Goal: Task Accomplishment & Management: Complete application form

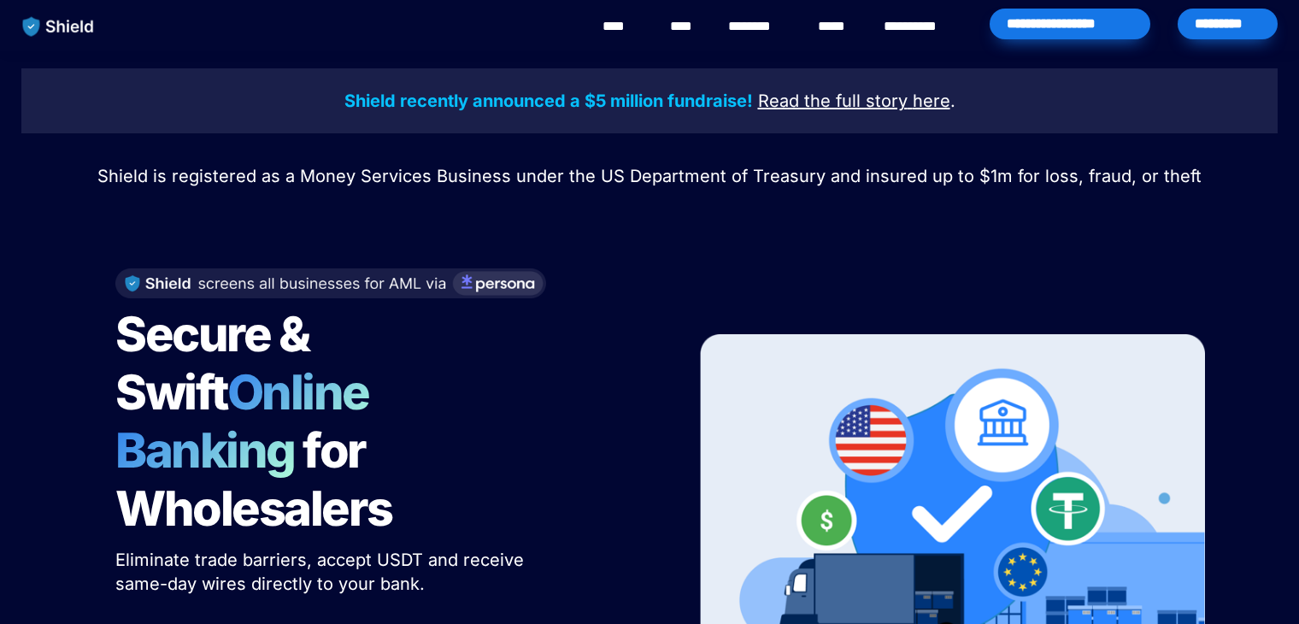
click at [1243, 17] on div "*********" at bounding box center [1227, 24] width 100 height 31
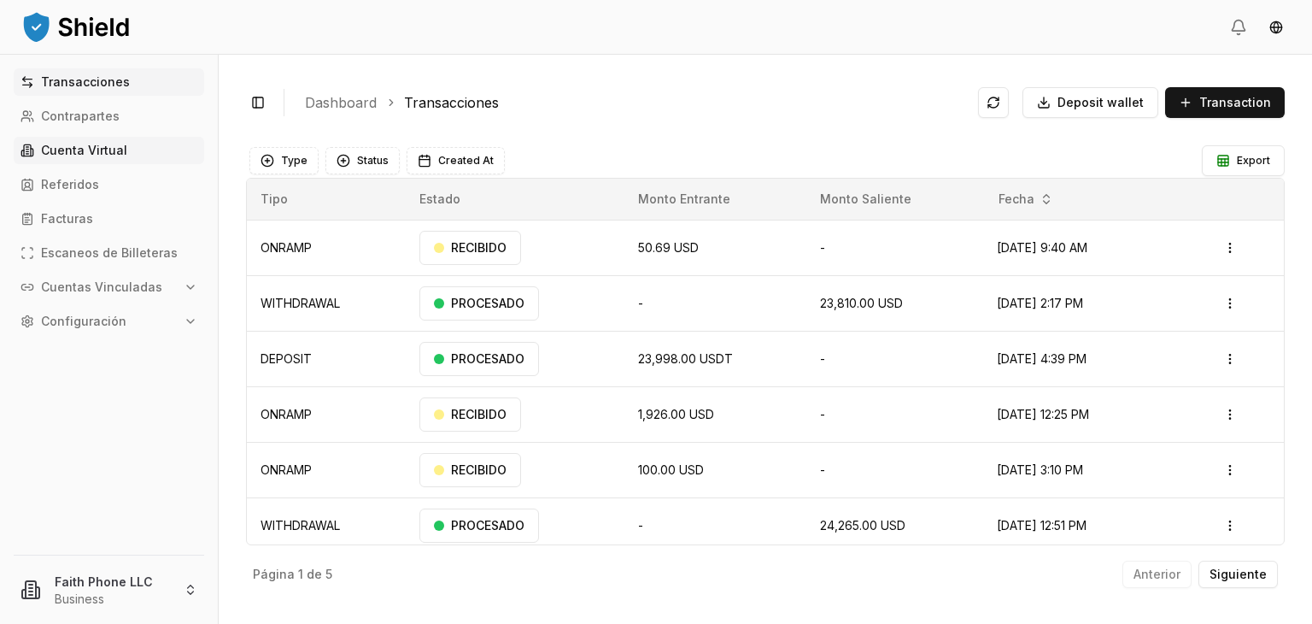
click at [150, 147] on link "Cuenta Virtual" at bounding box center [109, 150] width 191 height 27
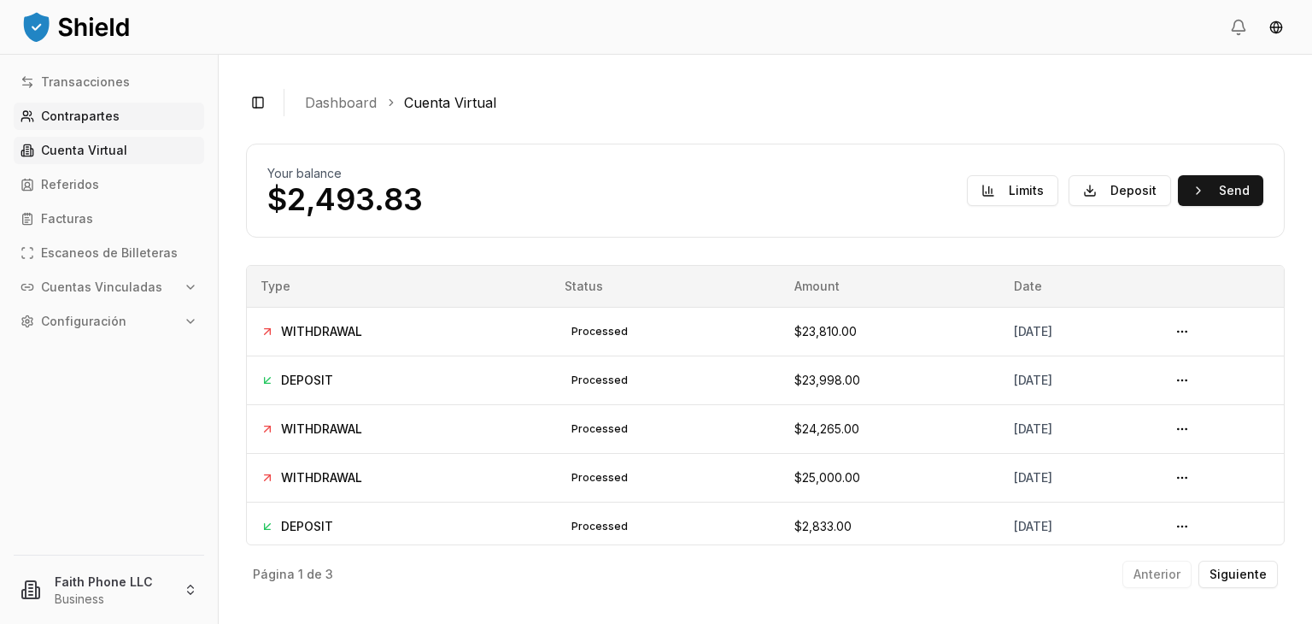
click at [85, 112] on p "Contrapartes" at bounding box center [80, 116] width 79 height 12
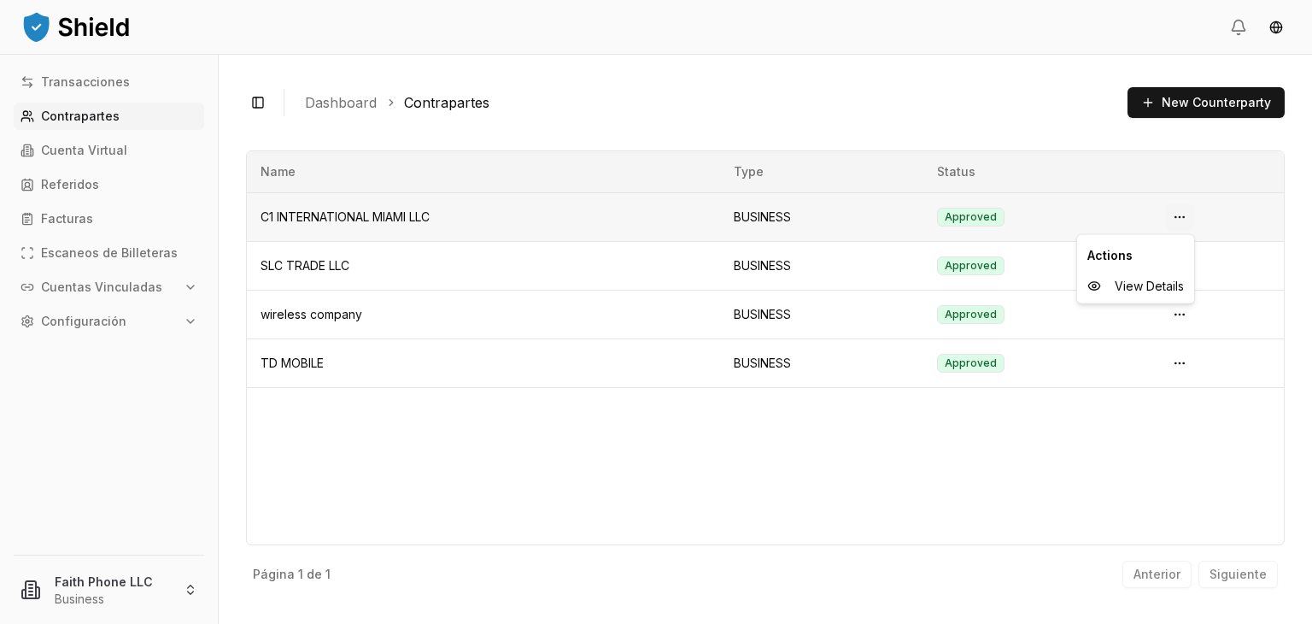
click at [1182, 219] on html "Transacciones Contrapartes Cuenta Virtual Referidos Facturas Escaneos de Billet…" at bounding box center [656, 312] width 1312 height 624
click at [713, 458] on html "Transacciones Contrapartes Cuenta Virtual Referidos Facturas Escaneos de Billet…" at bounding box center [656, 312] width 1312 height 624
click at [1173, 261] on html "Transacciones Contrapartes Cuenta Virtual Referidos Facturas Escaneos de Billet…" at bounding box center [656, 312] width 1312 height 624
click at [1130, 332] on span "View Details" at bounding box center [1149, 334] width 69 height 17
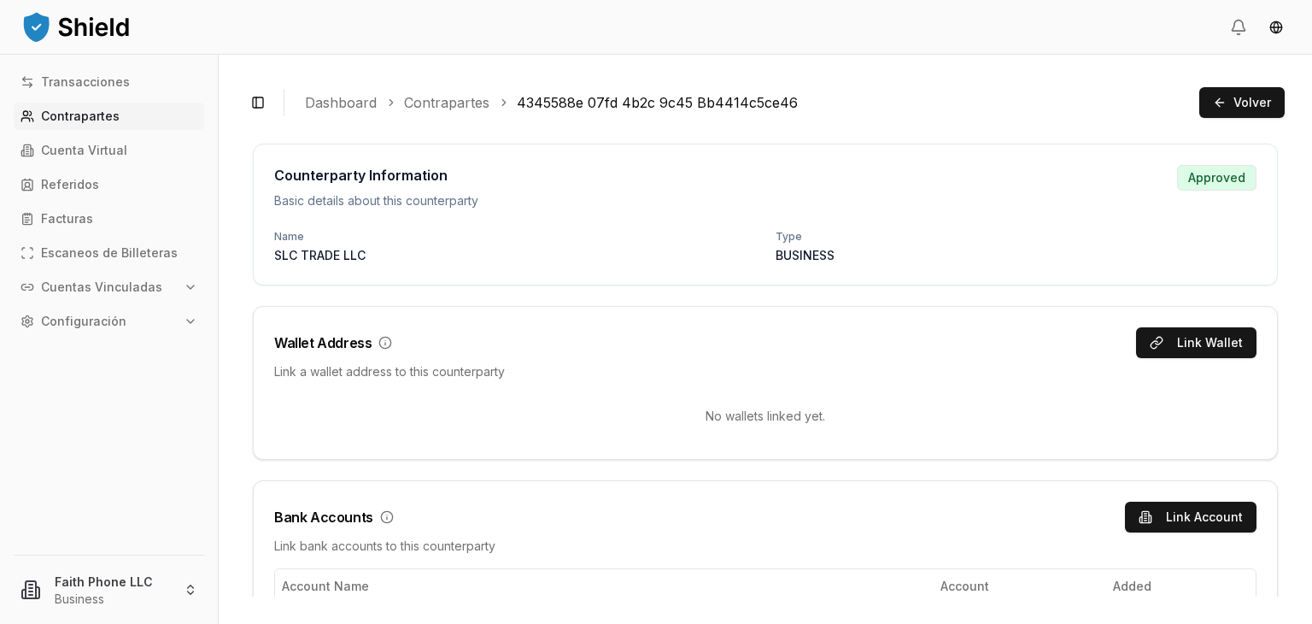
click at [94, 125] on link "Contrapartes" at bounding box center [109, 116] width 191 height 27
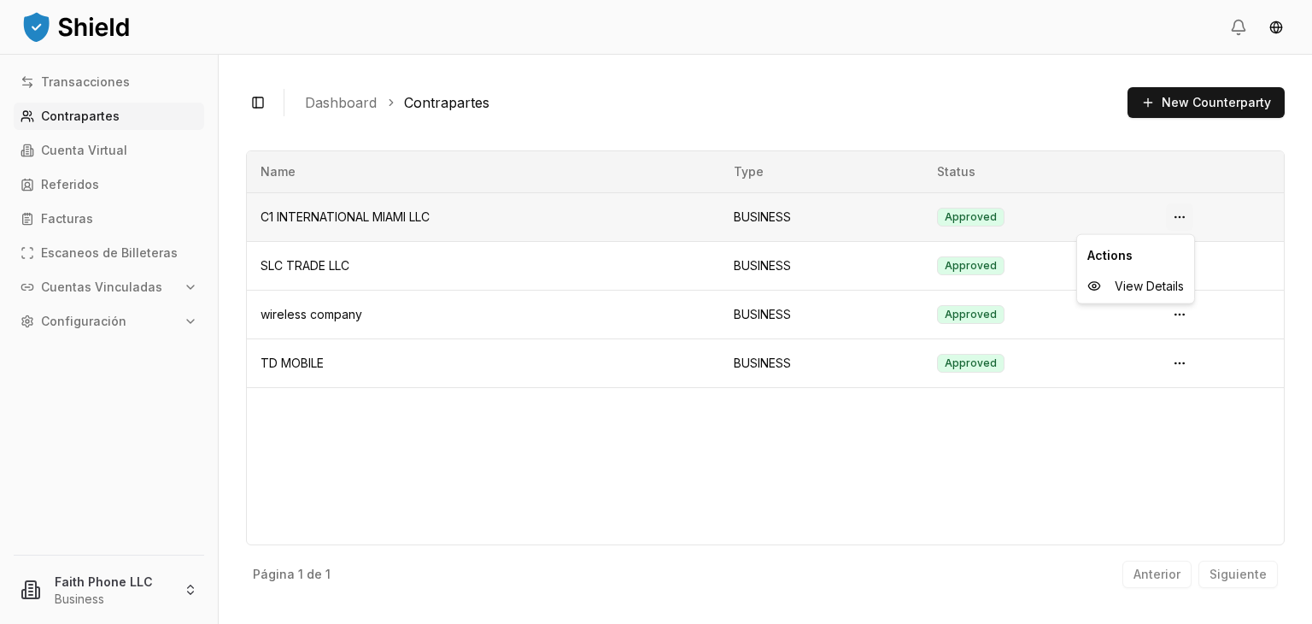
click at [1183, 217] on html "Transacciones Contrapartes Cuenta Virtual Referidos Facturas Escaneos de Billet…" at bounding box center [656, 312] width 1312 height 624
click at [1141, 281] on span "View Details" at bounding box center [1149, 286] width 69 height 17
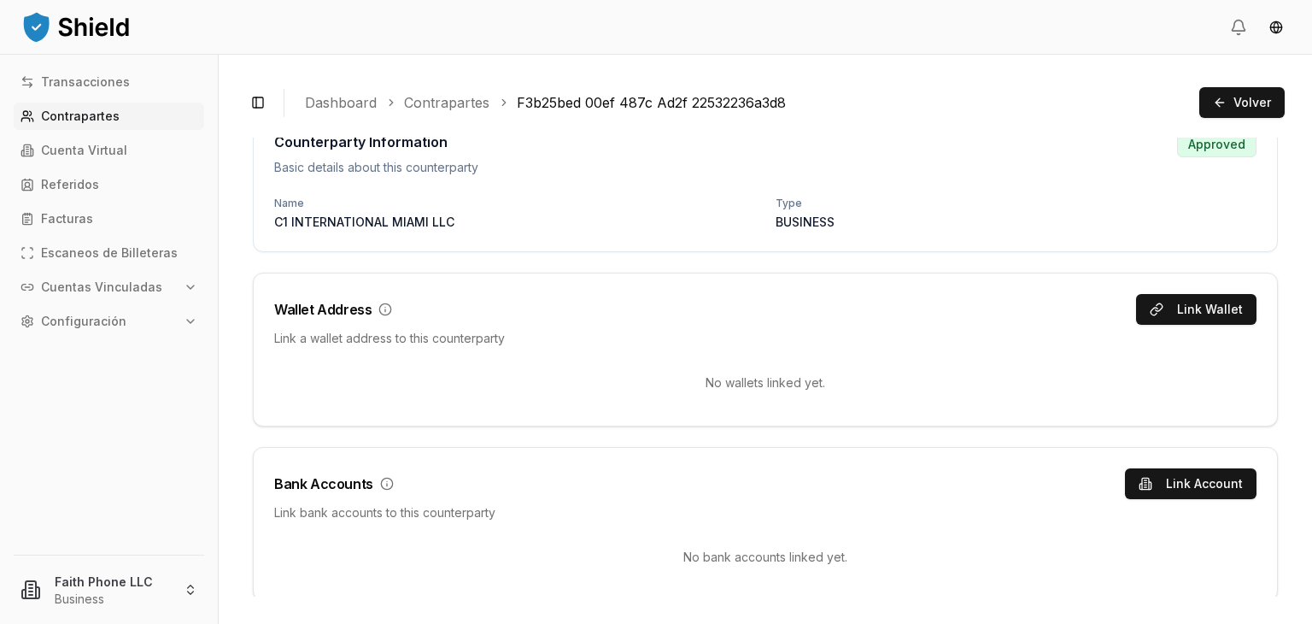
scroll to position [44, 0]
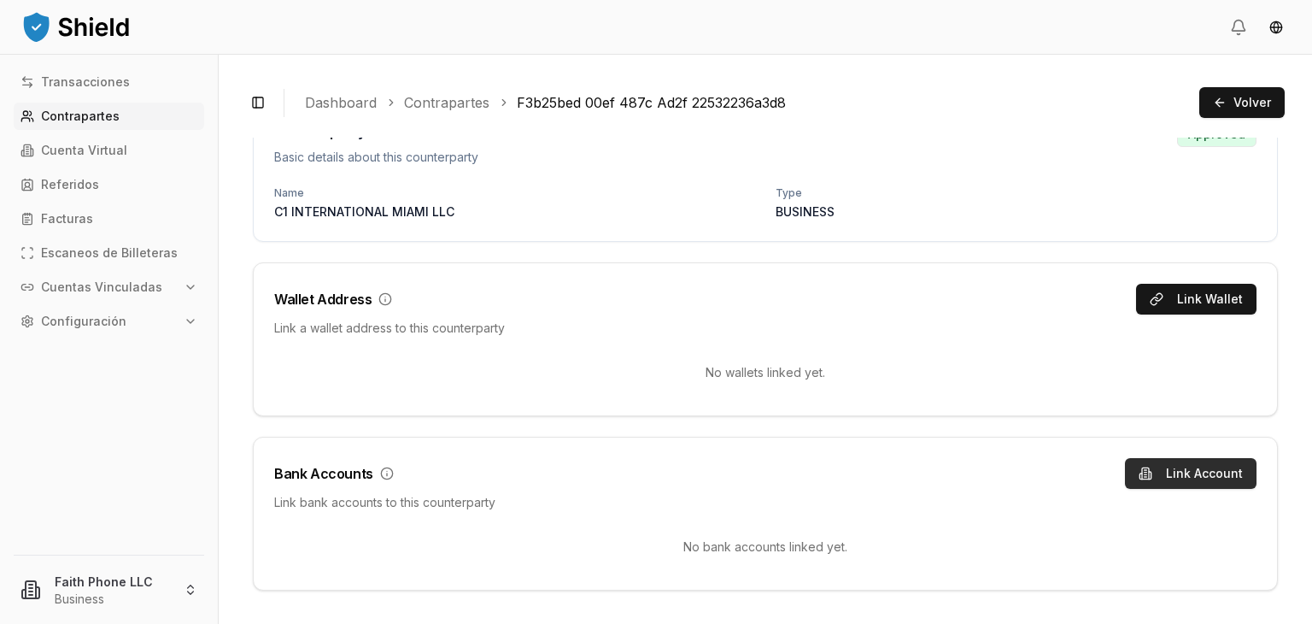
click at [1146, 474] on button "Link Account" at bounding box center [1191, 473] width 132 height 31
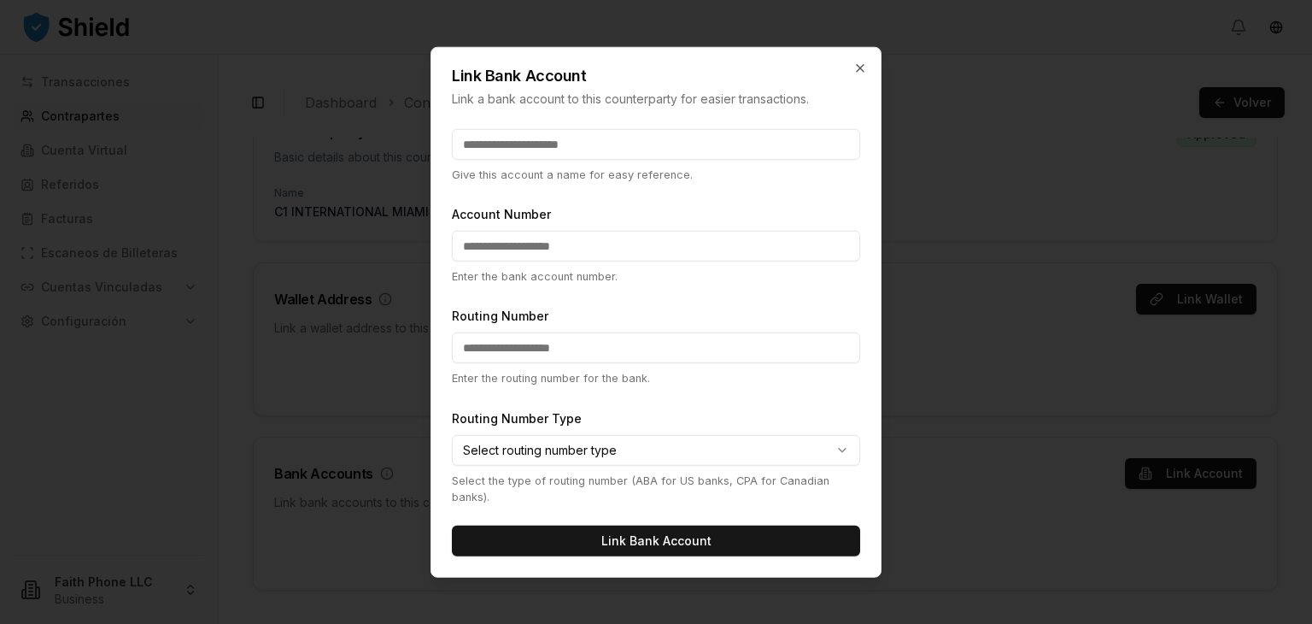
scroll to position [0, 0]
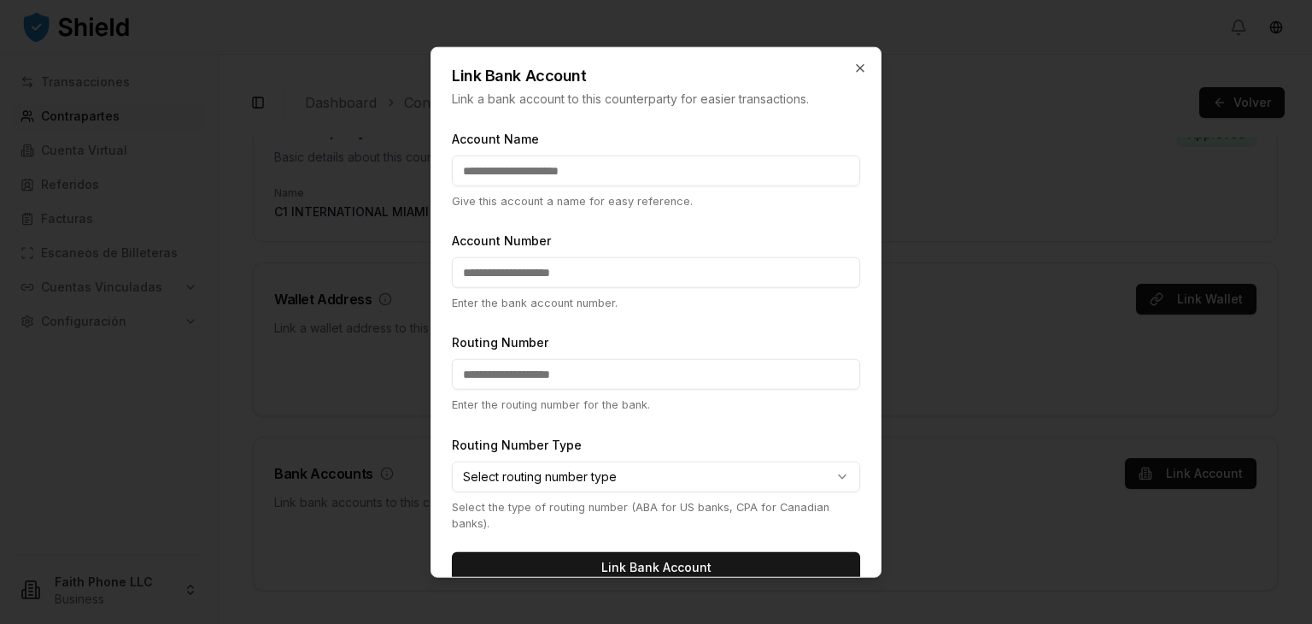
click at [526, 165] on input "Account Name" at bounding box center [656, 171] width 408 height 31
click at [574, 174] on input "Account Name" at bounding box center [656, 171] width 408 height 31
type input "**********"
click at [543, 261] on input "Account Number" at bounding box center [656, 272] width 408 height 31
type input "********"
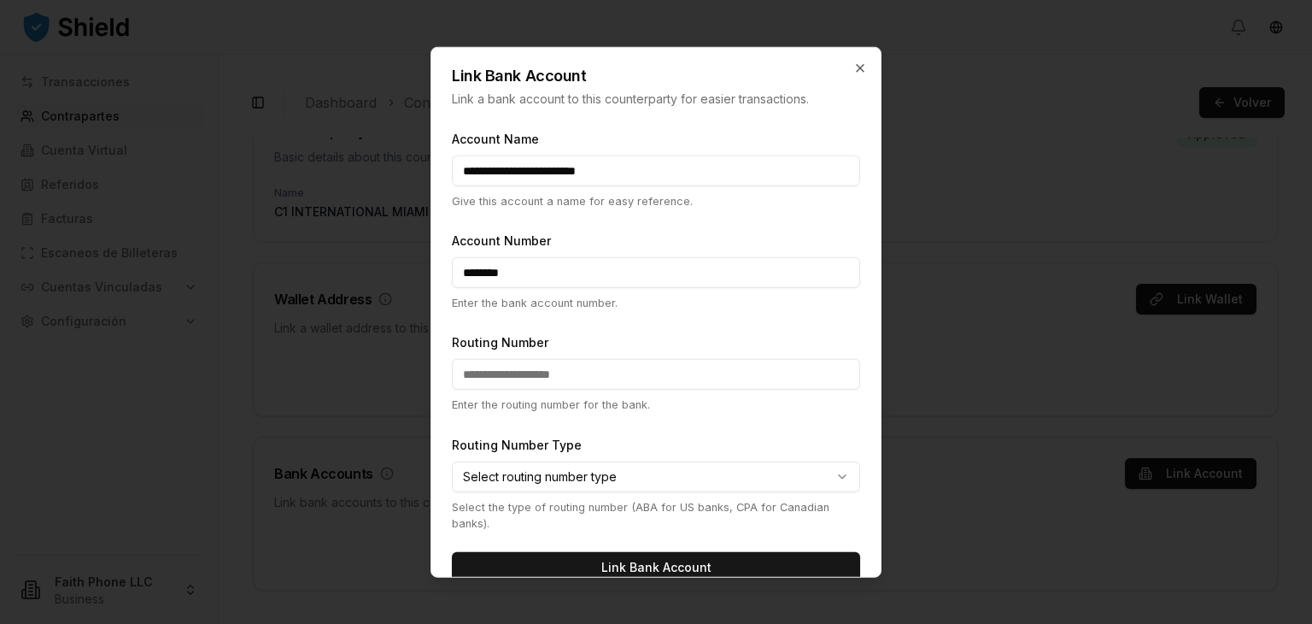
click at [528, 377] on input "Routing Number" at bounding box center [656, 374] width 408 height 31
type input "*********"
click at [606, 475] on body "**********" at bounding box center [656, 312] width 1312 height 624
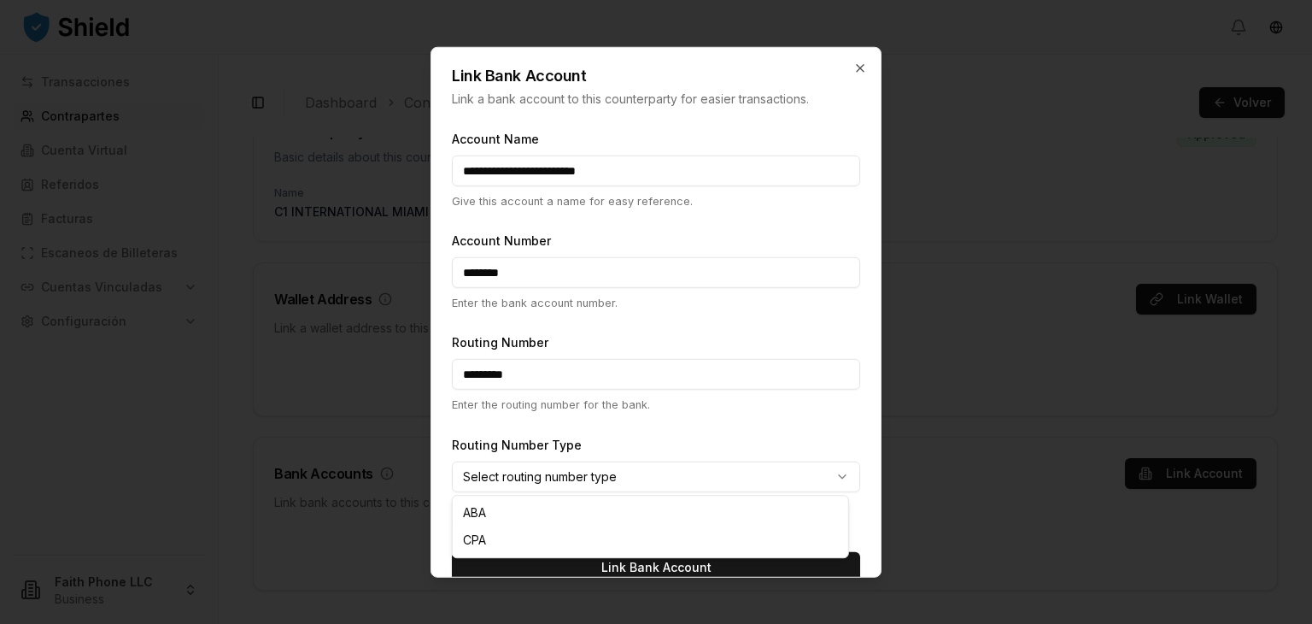
select select "***"
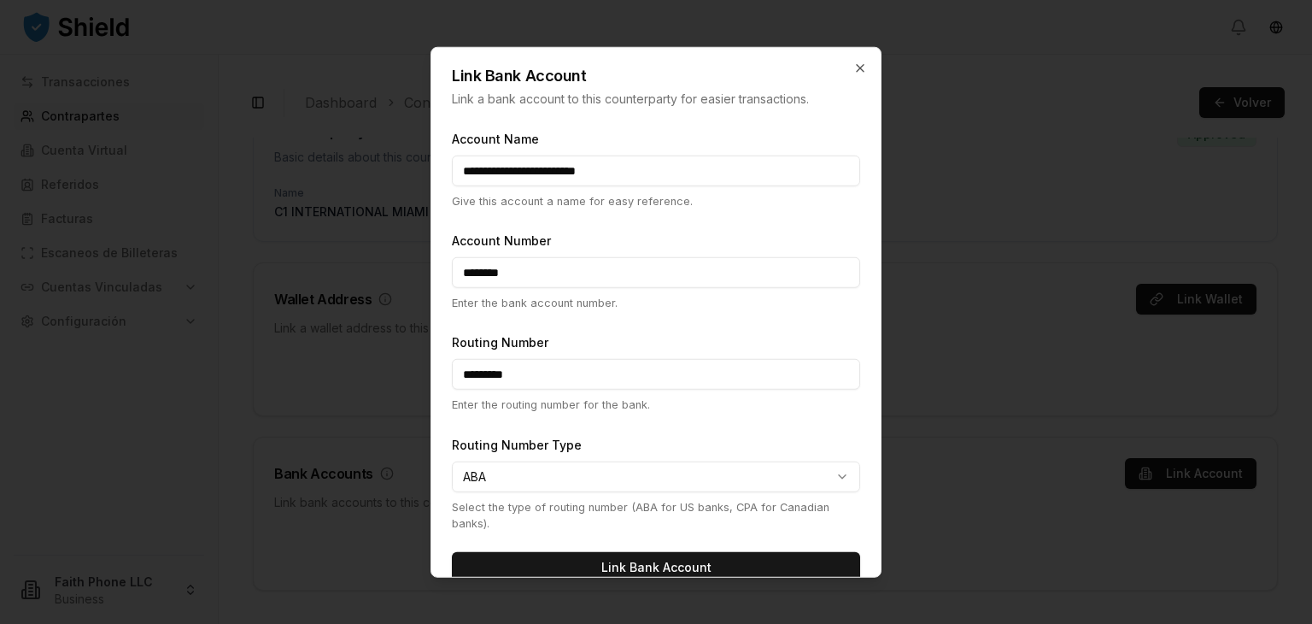
scroll to position [26, 0]
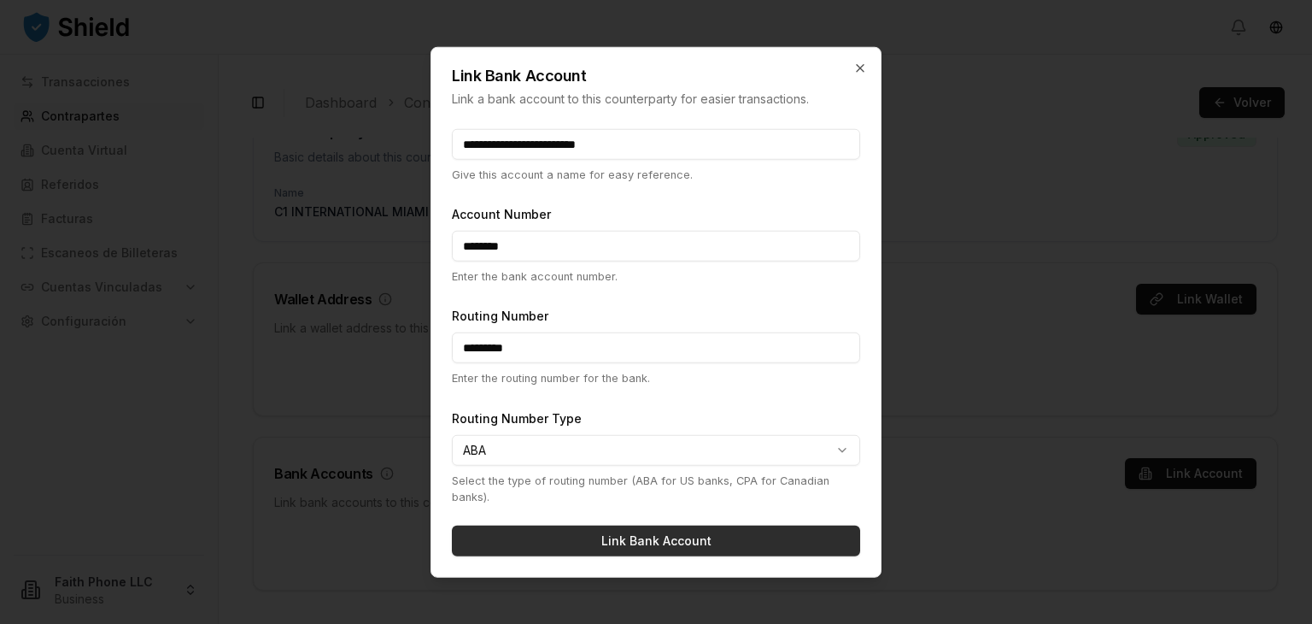
click at [718, 548] on button "Link Bank Account" at bounding box center [656, 540] width 408 height 31
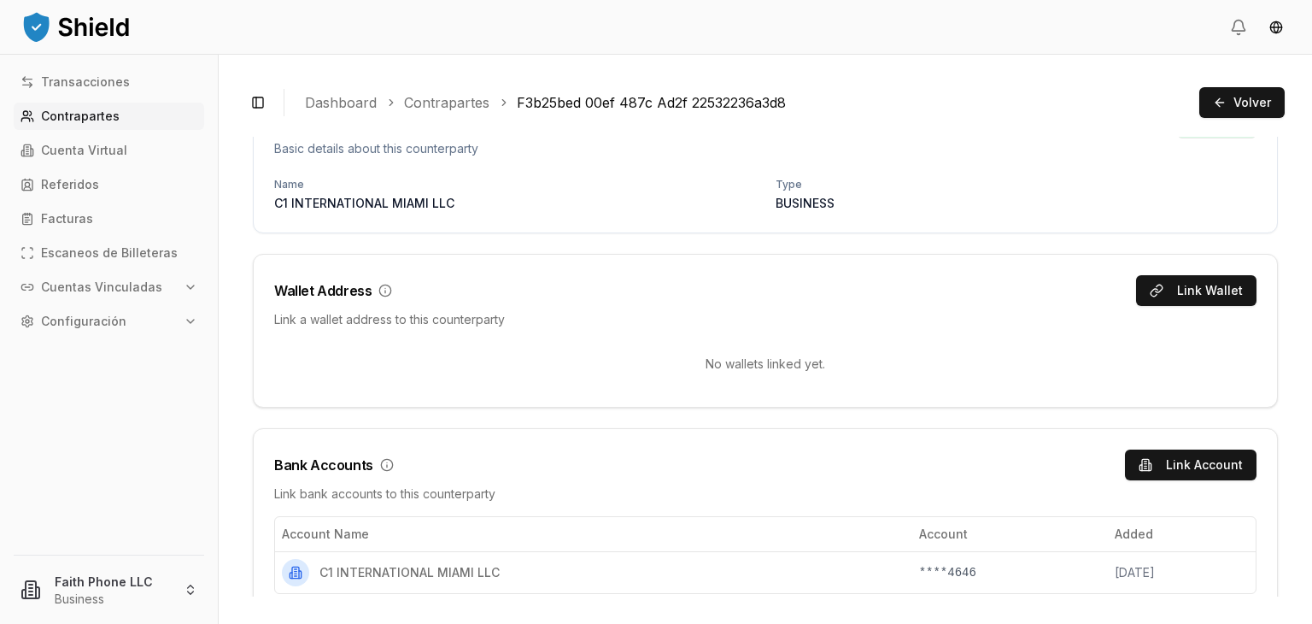
scroll to position [0, 0]
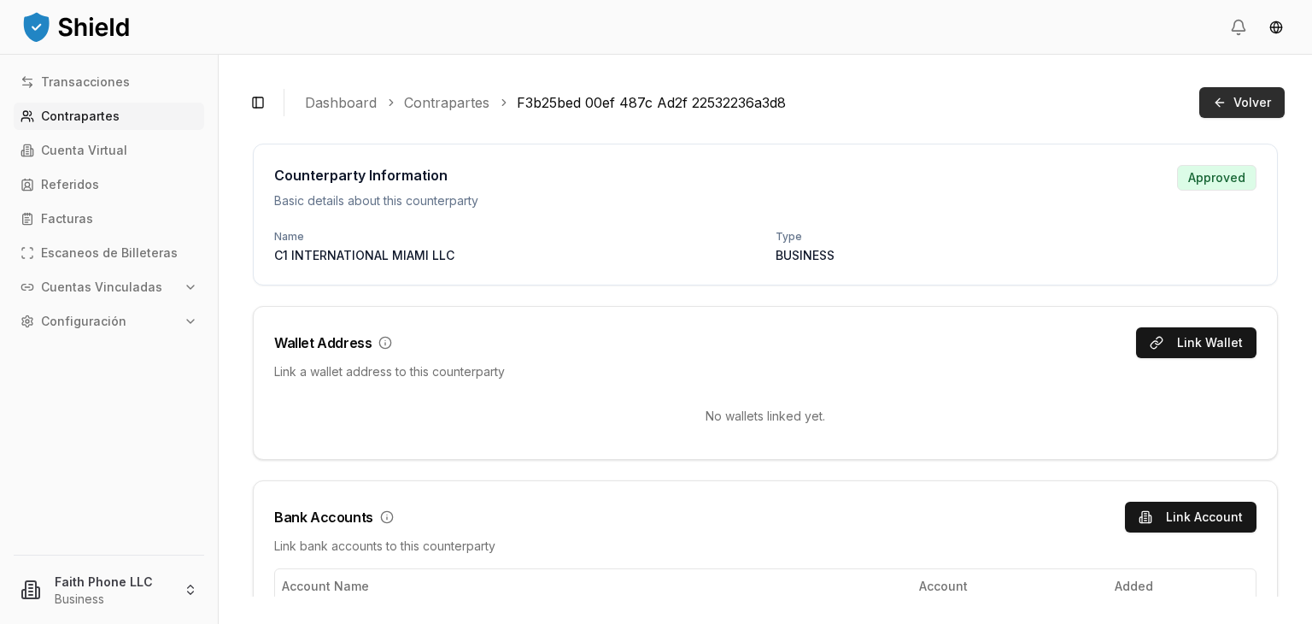
click at [1253, 108] on span "Volver" at bounding box center [1253, 102] width 38 height 17
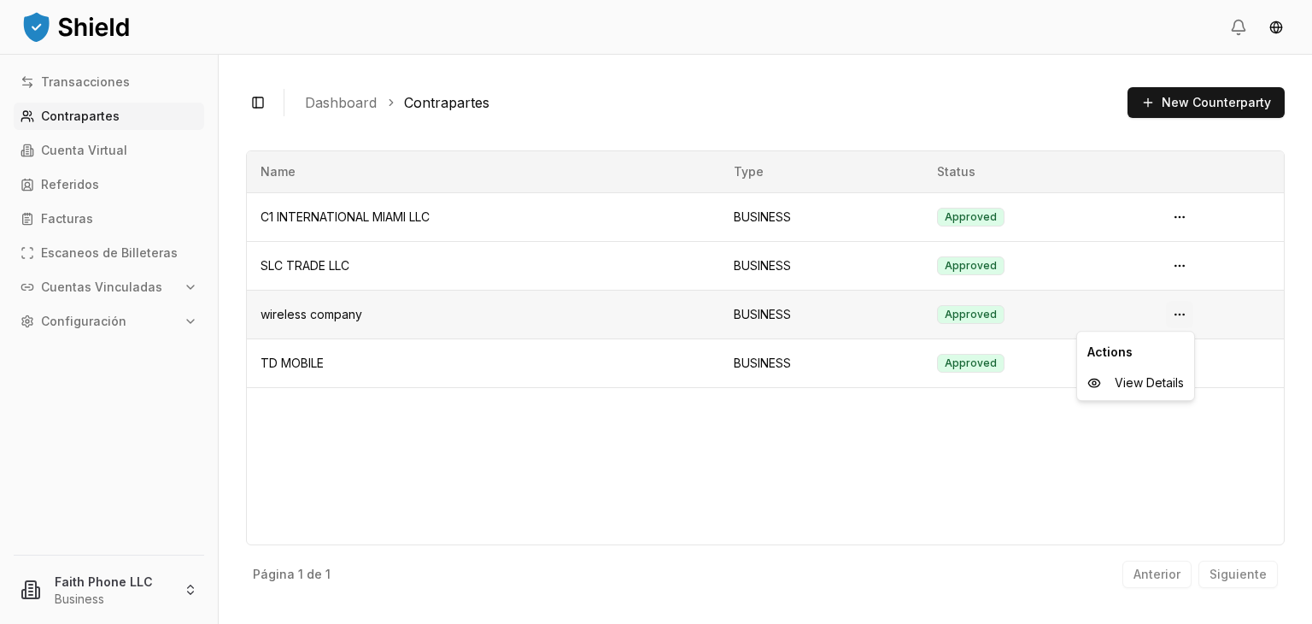
click at [1186, 311] on html "Transacciones Contrapartes Cuenta Virtual Referidos Facturas Escaneos de Billet…" at bounding box center [656, 312] width 1312 height 624
click at [1136, 381] on span "View Details" at bounding box center [1149, 382] width 69 height 17
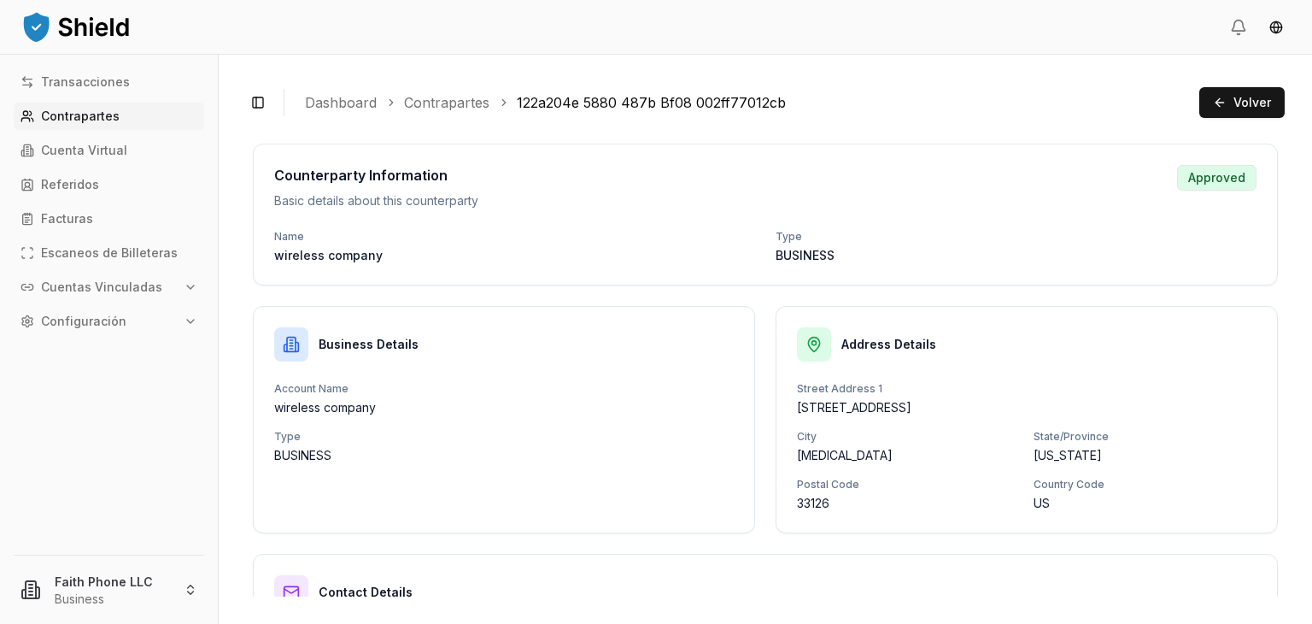
click at [116, 116] on link "Contrapartes" at bounding box center [109, 116] width 191 height 27
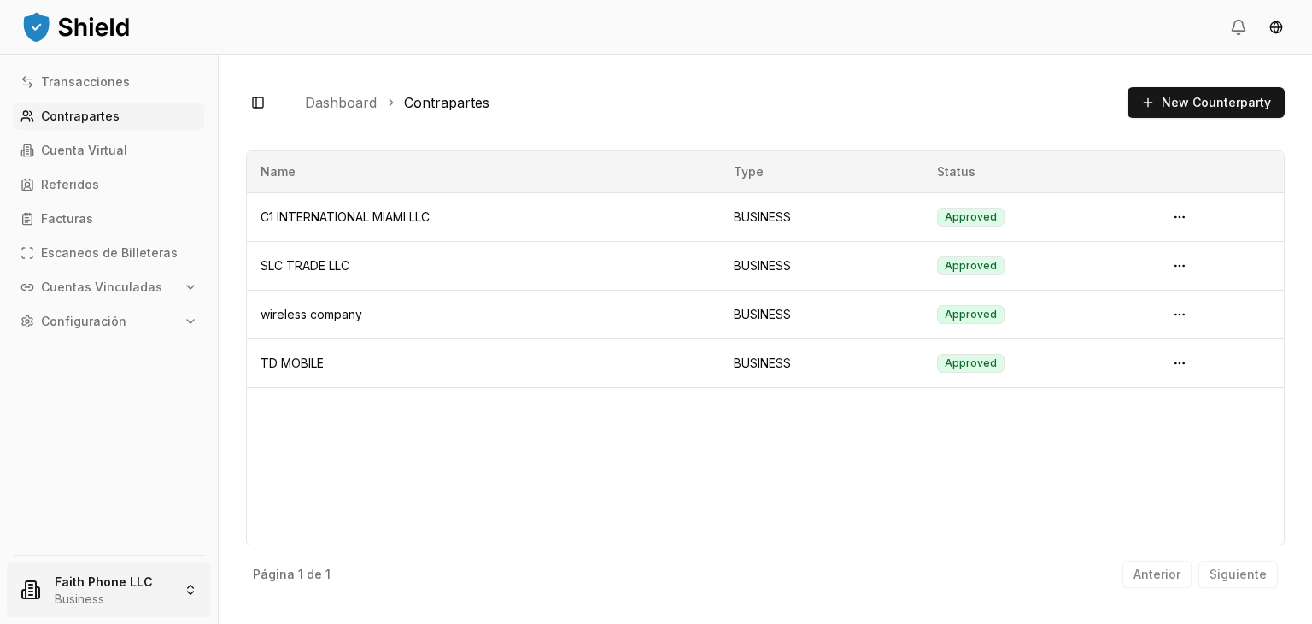
click at [105, 596] on html "Transacciones Contrapartes Cuenta Virtual Referidos Facturas Escaneos de Billet…" at bounding box center [656, 312] width 1312 height 624
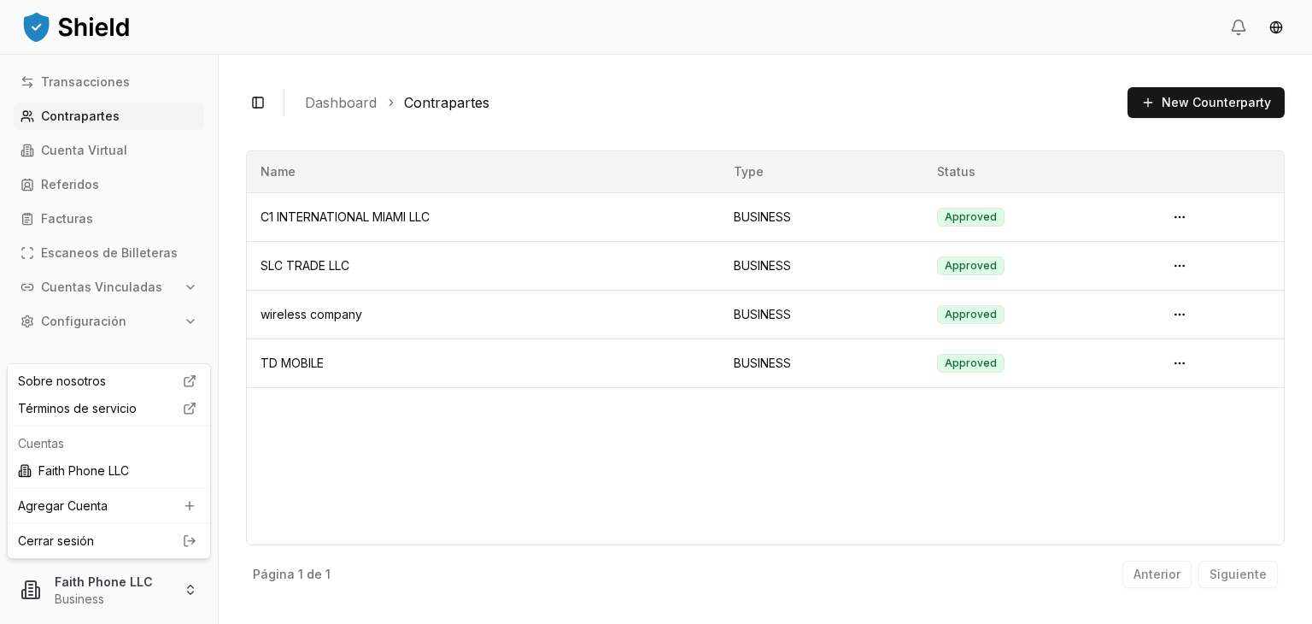
click at [93, 537] on link "Cerrar sesión" at bounding box center [109, 540] width 182 height 17
